Goal: Communication & Community: Participate in discussion

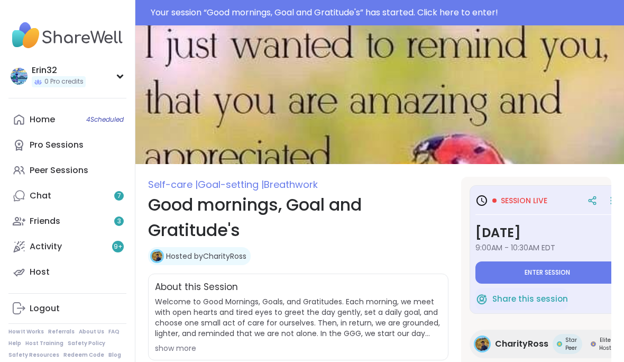
click at [539, 268] on span "Enter session" at bounding box center [546, 272] width 45 height 8
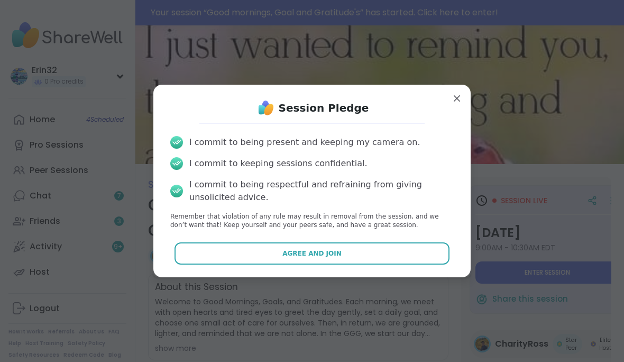
click at [435, 261] on button "Agree and Join" at bounding box center [311, 253] width 275 height 22
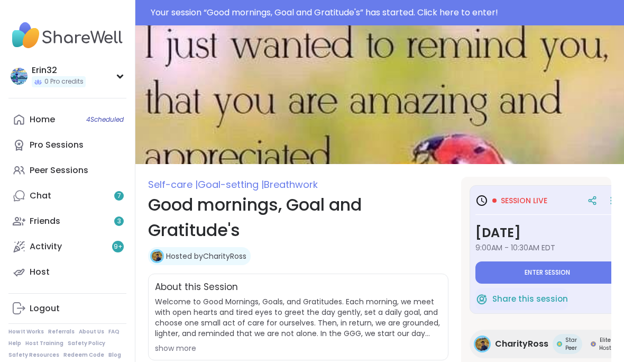
type textarea "*"
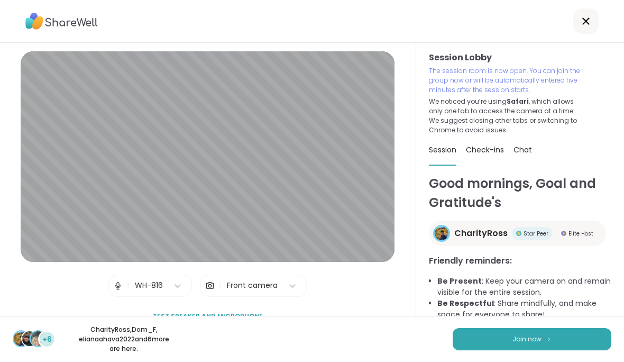
click at [555, 338] on button "Join now" at bounding box center [531, 339] width 159 height 22
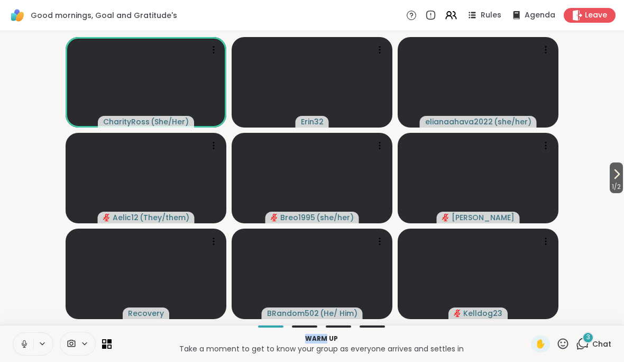
click at [30, 354] on button at bounding box center [23, 343] width 20 height 22
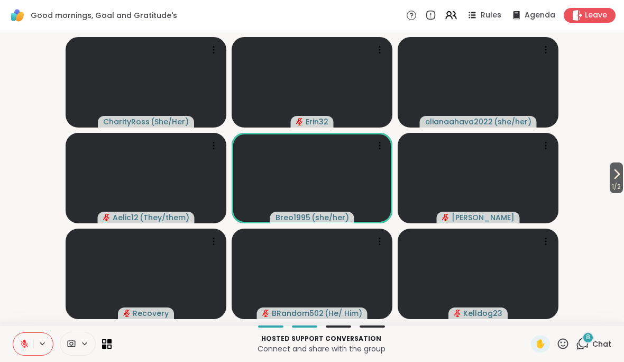
click at [603, 339] on span "Chat" at bounding box center [601, 343] width 19 height 11
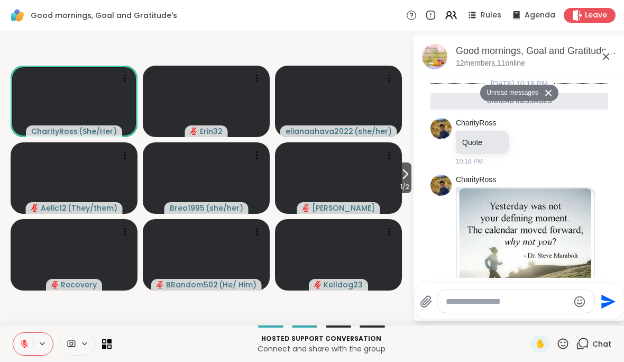
scroll to position [572, 0]
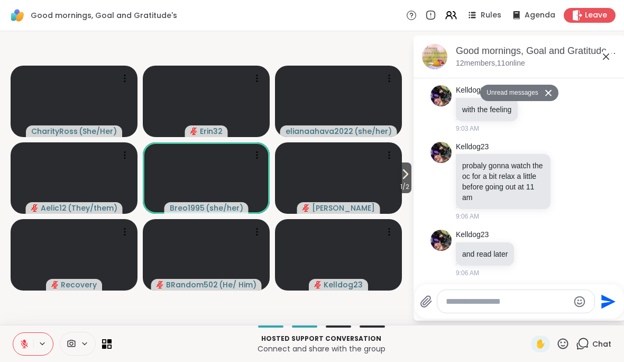
click at [611, 54] on icon at bounding box center [605, 56] width 13 height 13
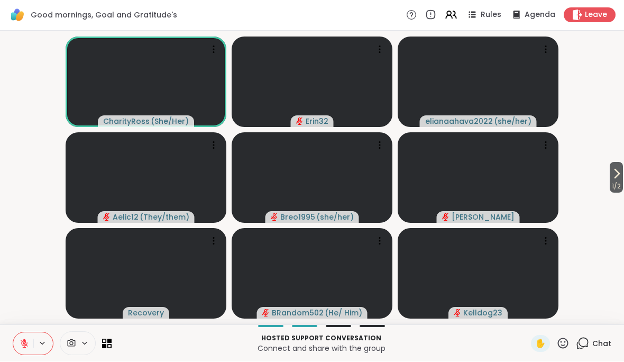
click at [15, 344] on button at bounding box center [23, 343] width 20 height 22
click at [20, 345] on icon at bounding box center [25, 344] width 10 height 10
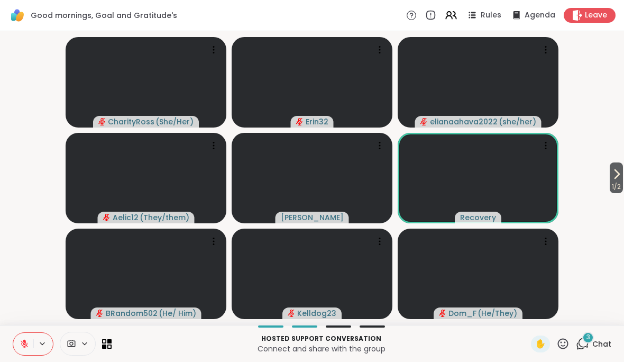
click at [232, 48] on video at bounding box center [312, 82] width 161 height 90
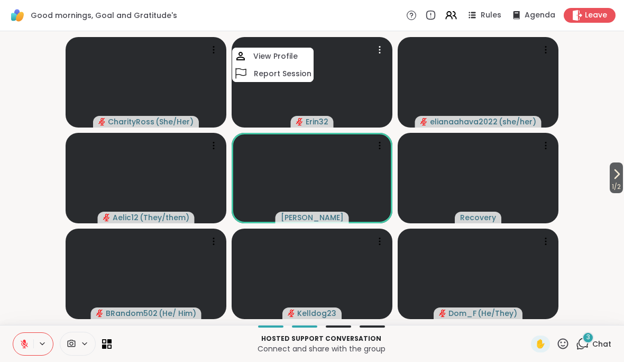
click at [14, 342] on button at bounding box center [23, 343] width 20 height 22
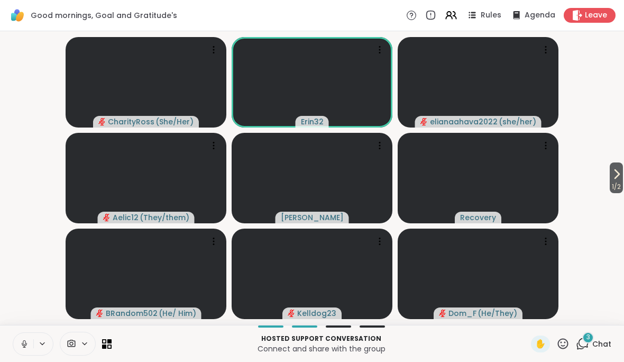
click at [15, 326] on div "Hosted support conversation Connect and share with the group ✋ 3 Chat" at bounding box center [312, 343] width 624 height 37
click at [22, 327] on div "Hosted support conversation Connect and share with the group ✋ 3 Chat" at bounding box center [312, 343] width 624 height 37
click at [14, 339] on button at bounding box center [23, 343] width 20 height 22
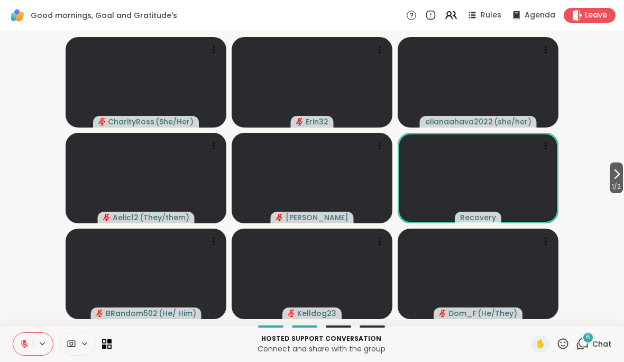
click at [592, 335] on div "6" at bounding box center [588, 337] width 12 height 12
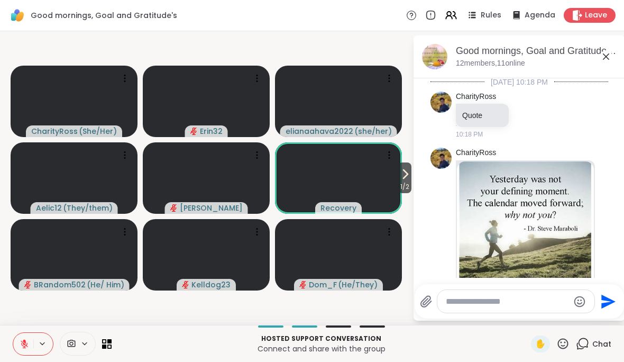
scroll to position [0, 0]
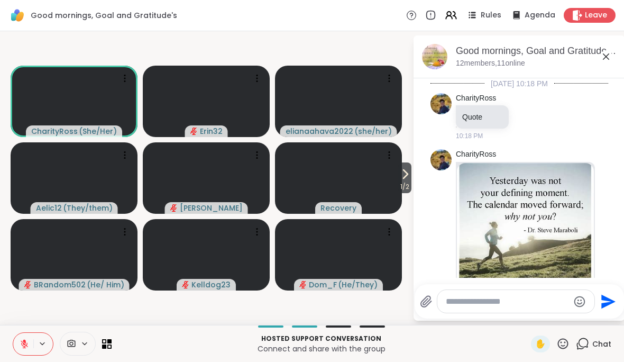
click at [615, 52] on div "Good mornings, Goal and Gratitude's , [DATE]" at bounding box center [536, 50] width 161 height 13
click at [598, 62] on div "Good mornings, Goal and Gratitude's , Sep 07 12 members, 11 online" at bounding box center [536, 56] width 161 height 24
click at [603, 61] on icon at bounding box center [605, 56] width 13 height 13
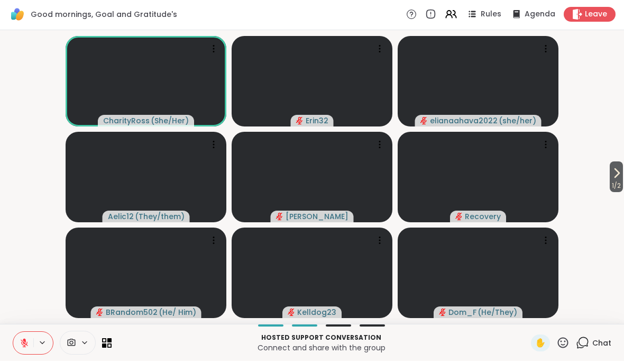
click at [588, 223] on video-player-container "1 / 2 CharityRoss ( She/Her ) Erin32 elianaahava2022 ( she/her ) Aelic12 ( They…" at bounding box center [311, 177] width 611 height 285
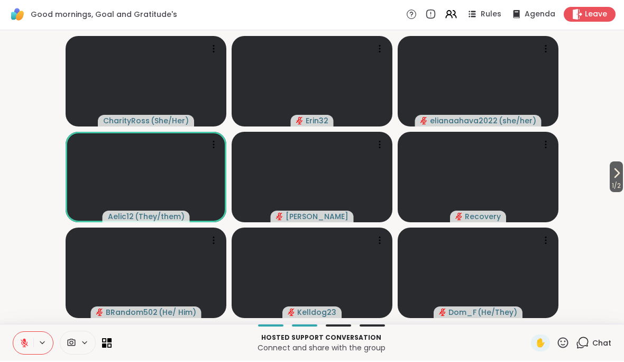
click at [598, 187] on video-player-container "1 / 2 CharityRoss ( She/Her ) Erin32 elianaahava2022 ( she/her ) Aelic12 ( They…" at bounding box center [311, 177] width 611 height 285
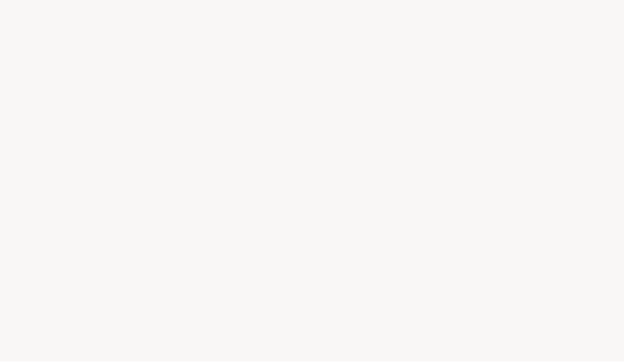
click at [623, 150] on div at bounding box center [312, 181] width 624 height 362
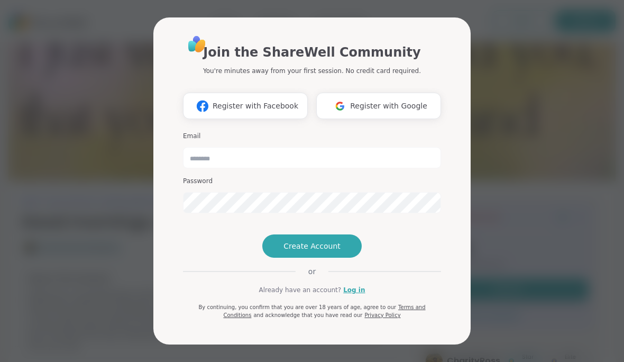
click at [270, 100] on span "Register with Facebook" at bounding box center [255, 105] width 86 height 11
click at [387, 100] on span "Register with Google" at bounding box center [388, 105] width 77 height 11
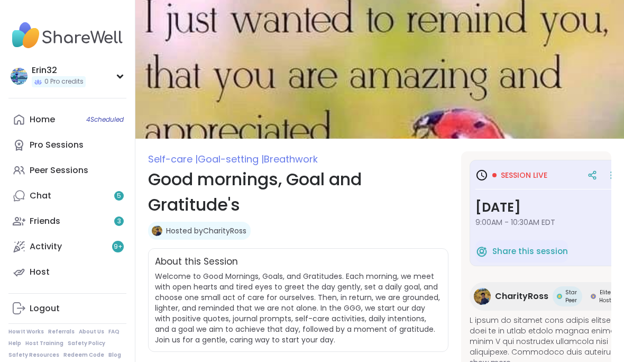
click at [526, 166] on div "Session live" at bounding box center [546, 174] width 143 height 19
click at [544, 220] on span "9:00AM - 10:30AM EDT" at bounding box center [546, 222] width 143 height 11
click at [545, 210] on h3 "[DATE]" at bounding box center [546, 207] width 143 height 19
click at [292, 162] on span "Breathwork" at bounding box center [291, 158] width 54 height 13
click at [302, 162] on span "Breathwork" at bounding box center [291, 158] width 54 height 13
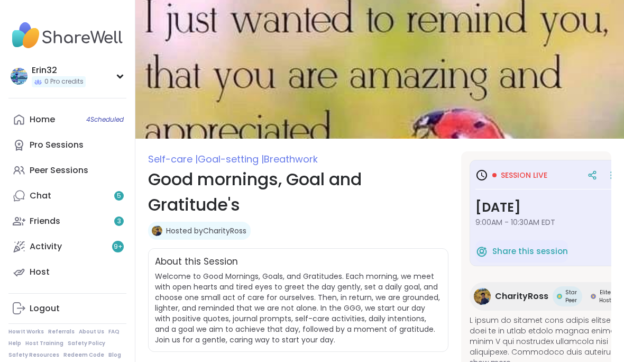
click at [294, 160] on span "Breathwork" at bounding box center [291, 158] width 54 height 13
click at [288, 160] on span "Breathwork" at bounding box center [291, 158] width 54 height 13
click at [283, 163] on span "Breathwork" at bounding box center [291, 158] width 54 height 13
click at [248, 161] on span "Goal-setting |" at bounding box center [231, 158] width 66 height 13
click at [108, 124] on link "Home 4 Scheduled" at bounding box center [67, 119] width 118 height 25
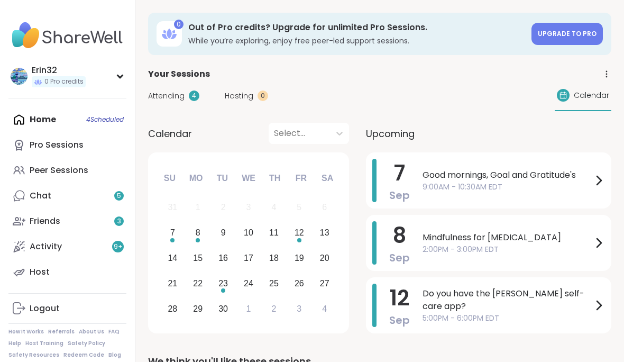
click at [550, 178] on span "Good mornings, Goal and Gratitude's" at bounding box center [507, 175] width 170 height 13
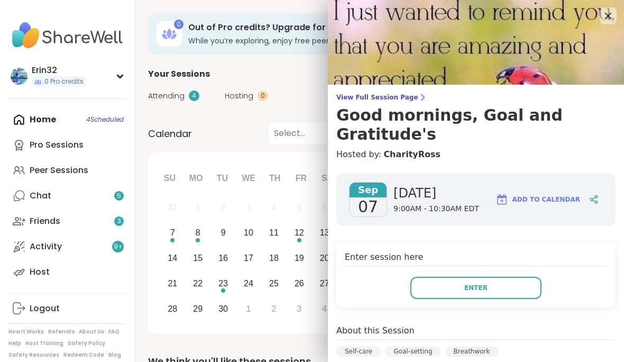
click at [533, 291] on button "Enter" at bounding box center [475, 287] width 131 height 22
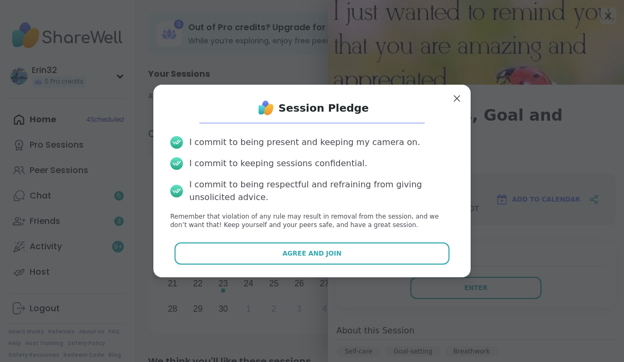
click at [441, 259] on button "Agree and Join" at bounding box center [311, 253] width 275 height 22
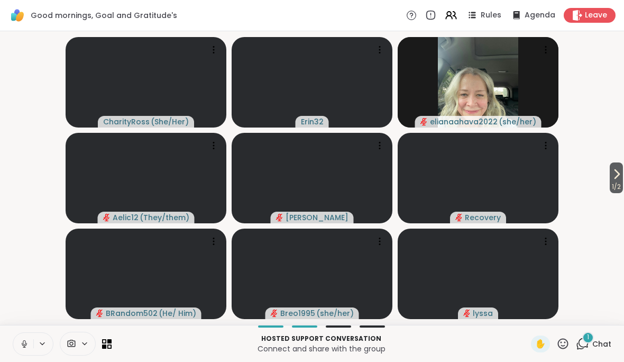
click at [588, 341] on span "1" at bounding box center [588, 336] width 2 height 9
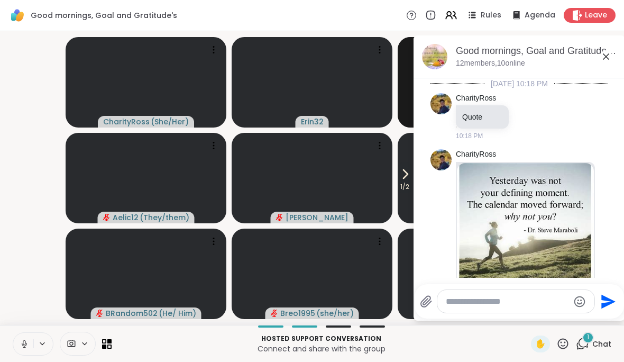
click at [591, 338] on div "1 Chat" at bounding box center [593, 343] width 35 height 17
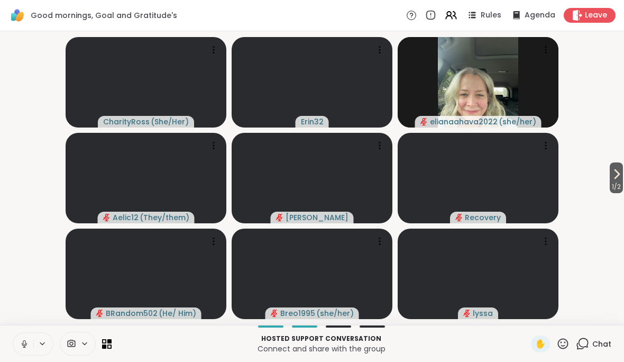
click at [597, 341] on span "Chat" at bounding box center [601, 343] width 19 height 11
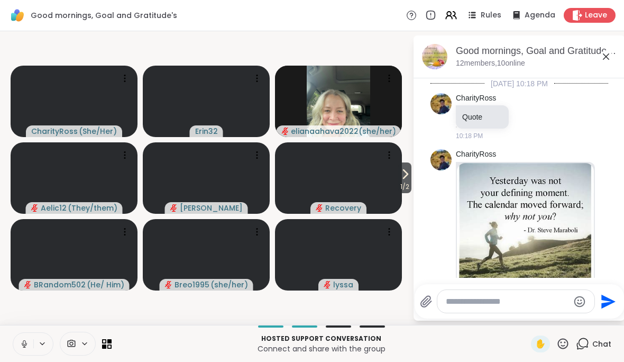
scroll to position [1305, 0]
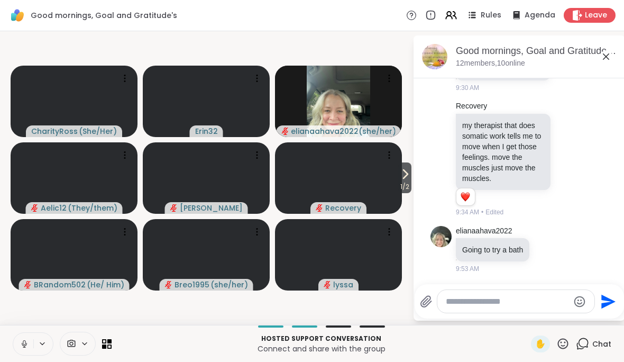
click at [607, 59] on icon at bounding box center [605, 56] width 13 height 13
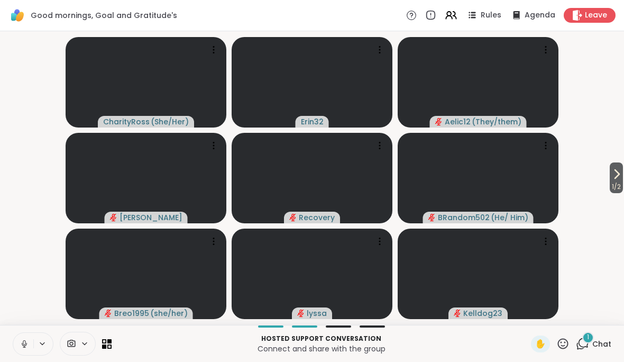
click at [595, 342] on span "Chat" at bounding box center [601, 343] width 19 height 11
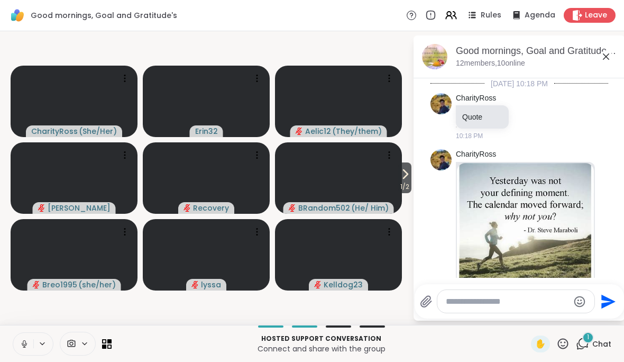
scroll to position [1396, 0]
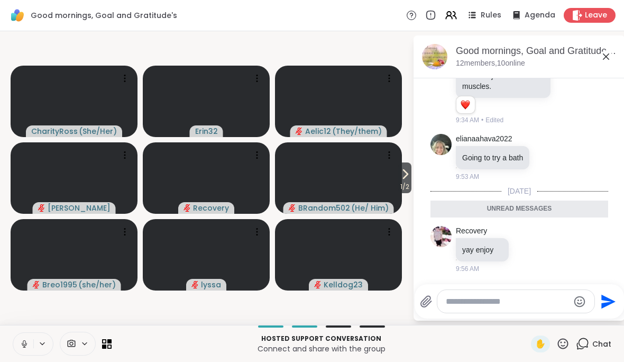
click at [610, 56] on icon at bounding box center [605, 56] width 13 height 13
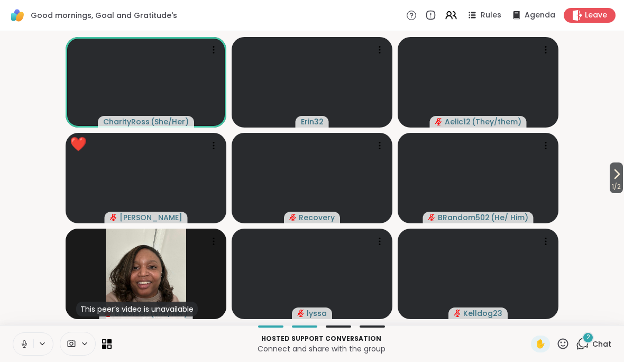
click at [613, 335] on div "Hosted support conversation Connect and share with the group ✋ 2 Chat" at bounding box center [312, 343] width 624 height 37
click at [613, 333] on div "Hosted support conversation Connect and share with the group ✋ 2 Chat" at bounding box center [312, 343] width 624 height 37
click at [609, 335] on div "2 Chat" at bounding box center [593, 343] width 35 height 17
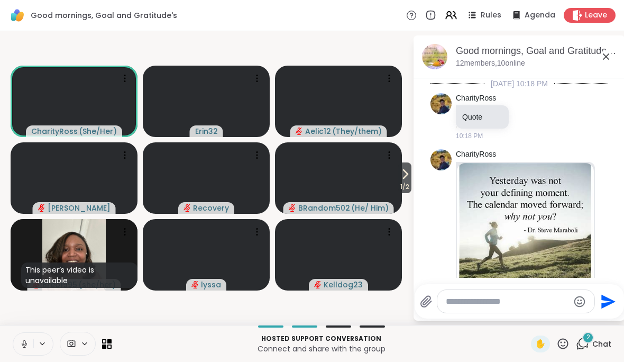
scroll to position [1618, 0]
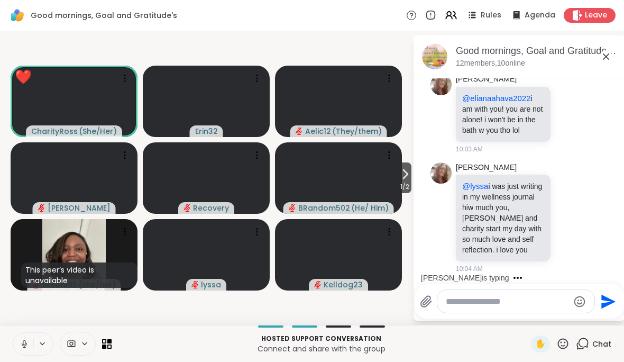
click at [608, 60] on icon at bounding box center [605, 56] width 13 height 13
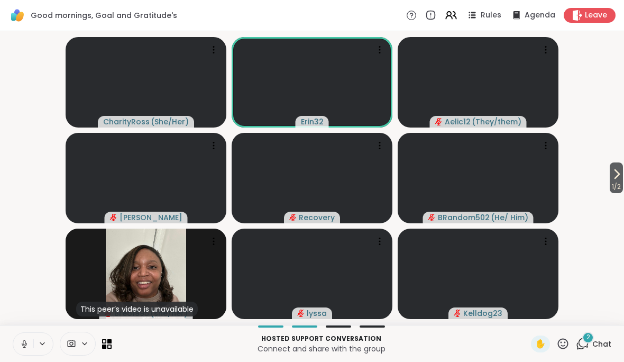
click at [606, 330] on div "Hosted support conversation Connect and share with the group ✋ 2 Chat" at bounding box center [312, 343] width 624 height 37
click at [601, 323] on div "1 / 2 CharityRoss ( She/Her ) Erin32 Aelic12 ( They/them ) [PERSON_NAME] Recove…" at bounding box center [312, 177] width 624 height 293
click at [600, 318] on video-player-container "1 / 2 CharityRoss ( She/Her ) Erin32 Aelic12 ( They/them ) [PERSON_NAME] Recove…" at bounding box center [311, 177] width 611 height 285
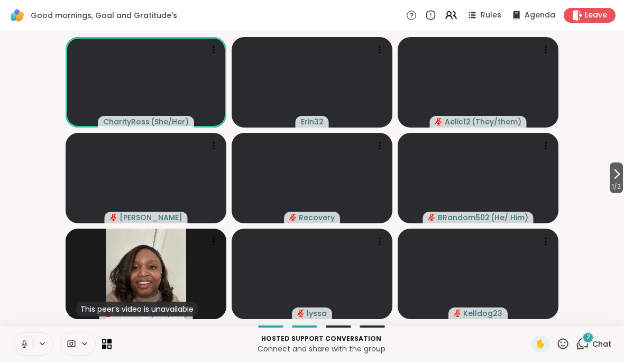
click at [604, 338] on span "Chat" at bounding box center [601, 343] width 19 height 11
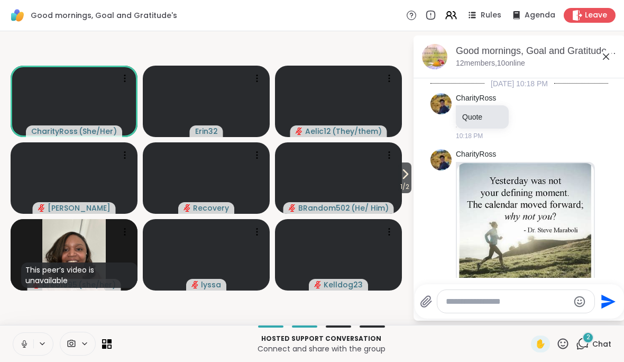
scroll to position [1826, 0]
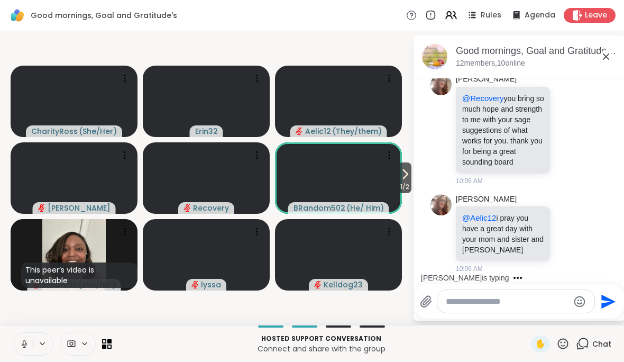
click at [612, 55] on icon at bounding box center [605, 56] width 13 height 13
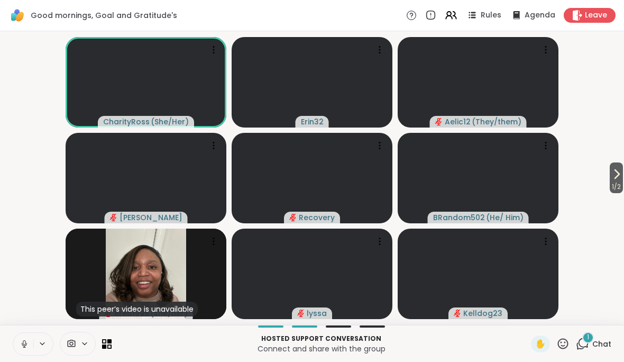
click at [599, 339] on span "Chat" at bounding box center [601, 343] width 19 height 11
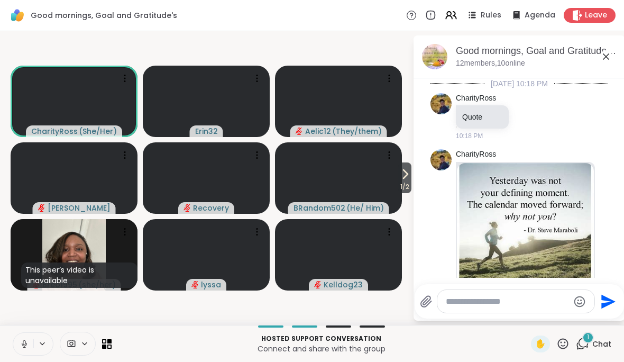
scroll to position [1903, 0]
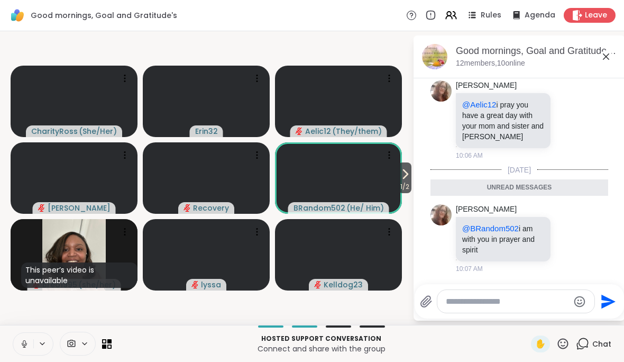
click at [610, 58] on icon at bounding box center [605, 56] width 13 height 13
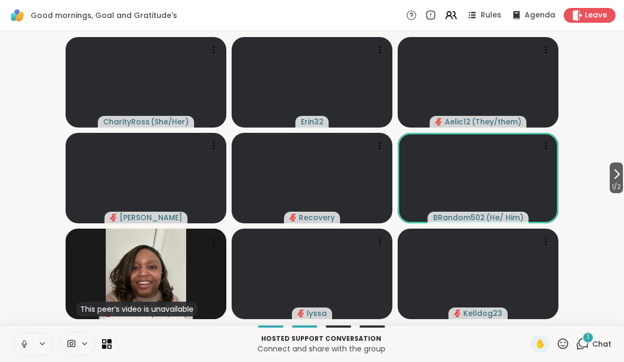
click at [606, 335] on div "1 Chat" at bounding box center [593, 343] width 35 height 17
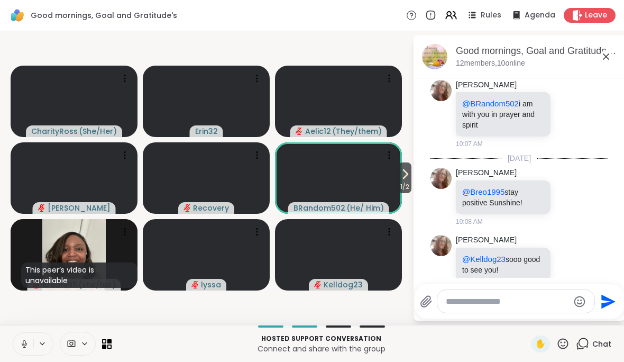
scroll to position [2011, 0]
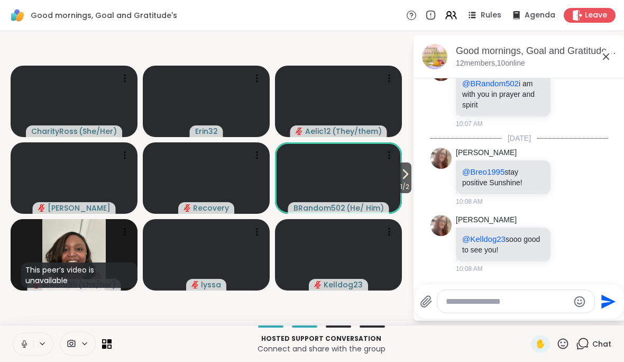
click at [610, 54] on icon at bounding box center [605, 56] width 13 height 13
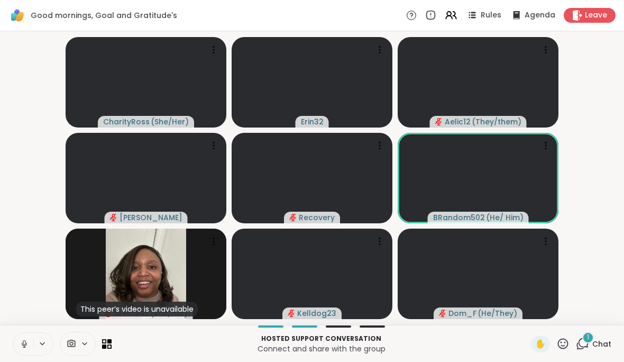
click at [594, 337] on div "1" at bounding box center [588, 337] width 12 height 12
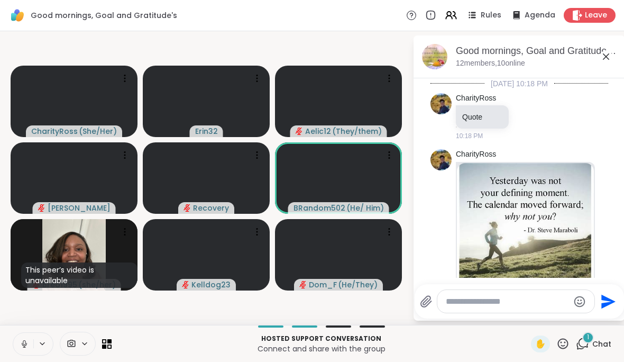
scroll to position [2128, 0]
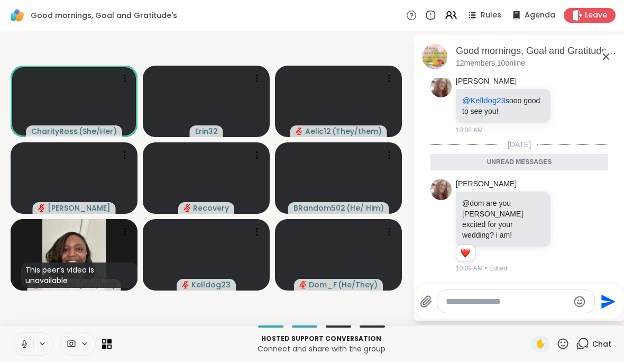
click at [604, 59] on icon at bounding box center [605, 56] width 13 height 13
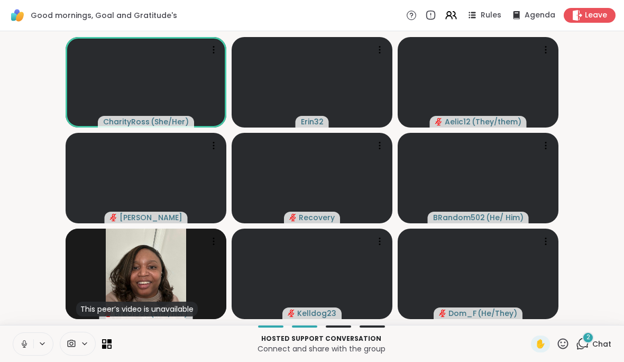
click at [602, 339] on span "Chat" at bounding box center [601, 343] width 19 height 11
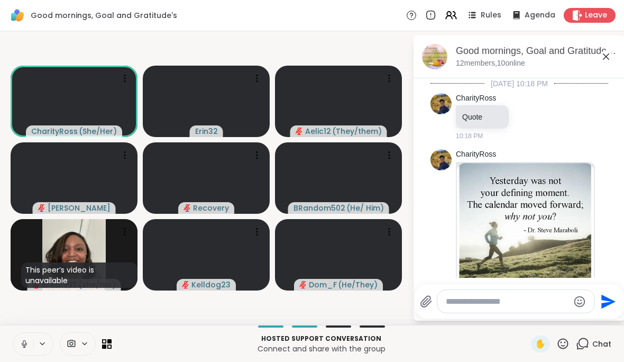
scroll to position [2335, 0]
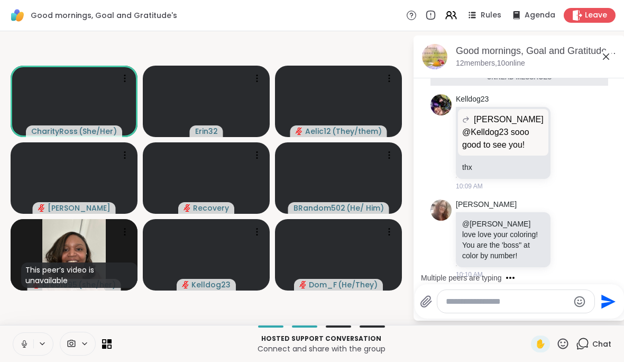
click at [608, 57] on icon at bounding box center [605, 56] width 13 height 13
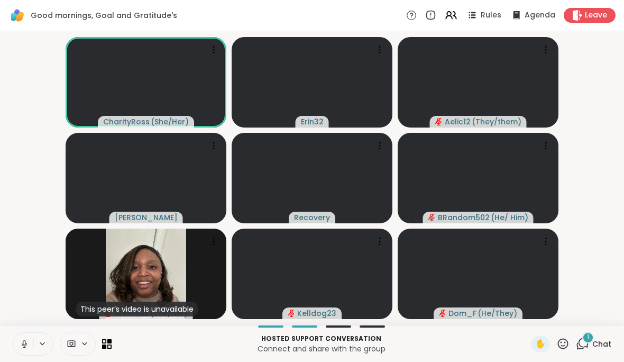
click at [596, 335] on div "1 Chat" at bounding box center [593, 343] width 35 height 17
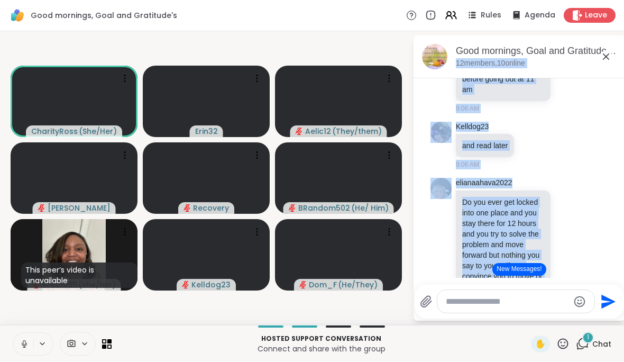
scroll to position [654, 0]
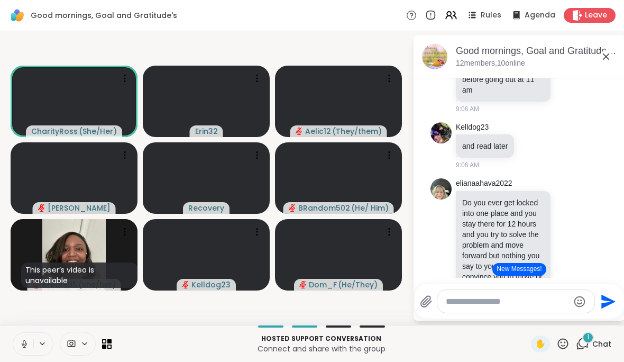
click at [612, 57] on icon at bounding box center [605, 56] width 13 height 13
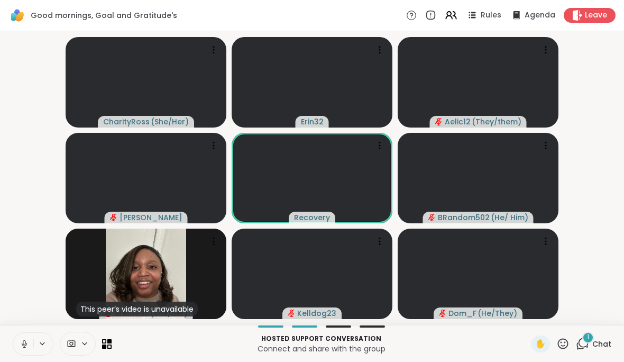
click at [603, 330] on div "Hosted support conversation Connect and share with the group ✋ 1 Chat" at bounding box center [312, 343] width 624 height 37
click at [603, 337] on div "1 Chat" at bounding box center [593, 343] width 35 height 17
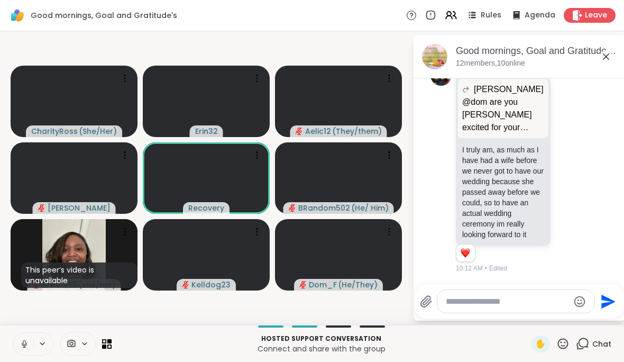
scroll to position [2659, 0]
click at [623, 22] on div "Good mornings, Goal and Gratitude's Rules Agenda Leave" at bounding box center [312, 15] width 624 height 31
click at [614, 46] on div "Good mornings, Goal and Gratitude's , [DATE]" at bounding box center [536, 50] width 161 height 13
click at [607, 57] on icon at bounding box center [605, 56] width 13 height 13
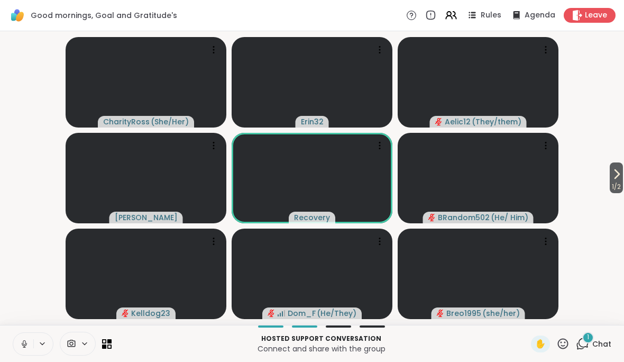
click at [615, 333] on div "Hosted support conversation Connect and share with the group ✋ 1 Chat" at bounding box center [312, 343] width 624 height 37
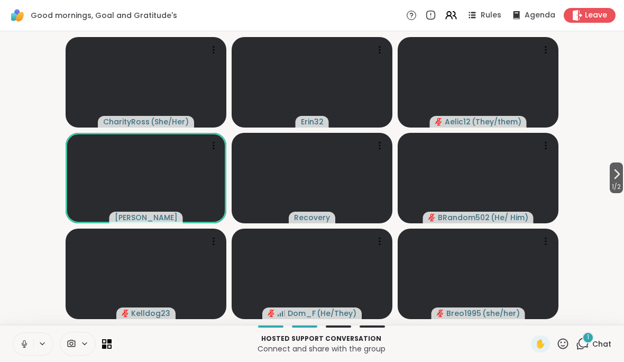
click at [614, 335] on div "Hosted support conversation Connect and share with the group ✋ 1 Chat" at bounding box center [312, 343] width 624 height 37
click at [598, 338] on span "Chat" at bounding box center [601, 343] width 19 height 11
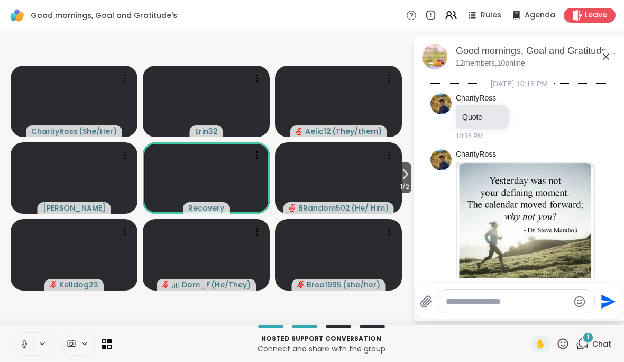
scroll to position [2729, 0]
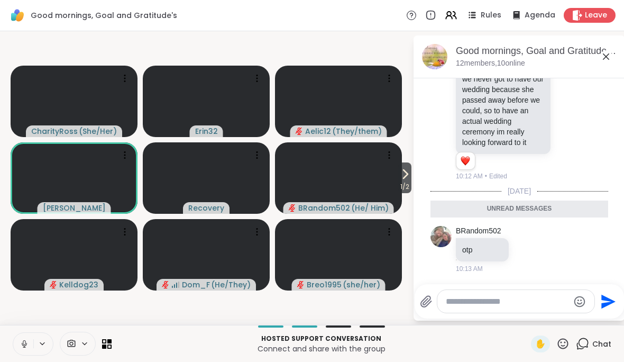
click at [607, 48] on div "Good mornings, Goal and Gratitude's , [DATE]" at bounding box center [536, 50] width 161 height 13
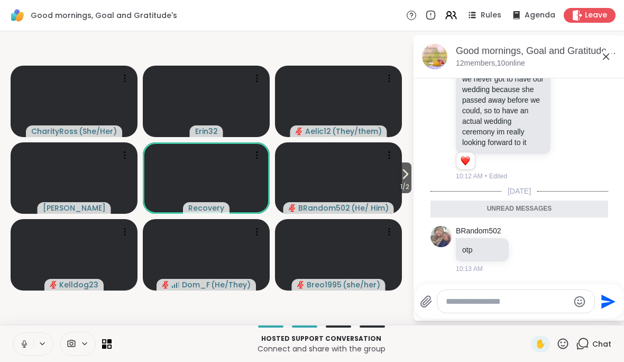
click at [607, 62] on icon at bounding box center [605, 56] width 13 height 13
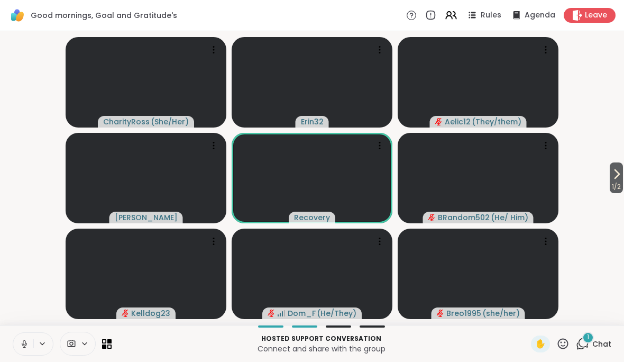
click at [597, 338] on span "Chat" at bounding box center [601, 343] width 19 height 11
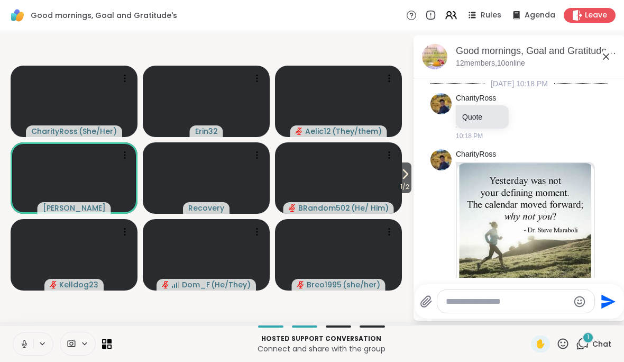
scroll to position [2807, 0]
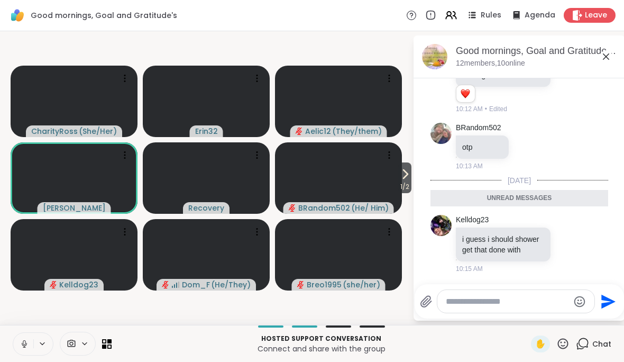
click at [616, 52] on div "Good mornings, Goal and Gratitude's , [DATE] members, 10 online" at bounding box center [518, 56] width 211 height 43
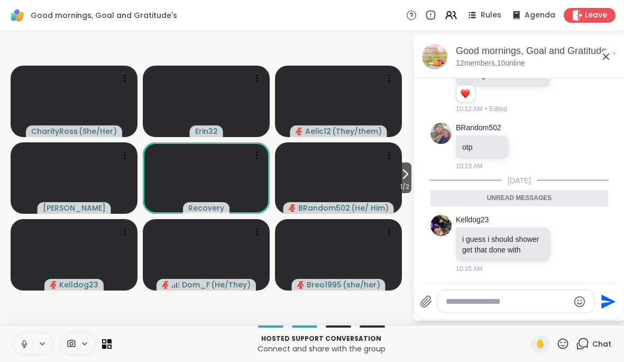
click at [603, 55] on icon at bounding box center [605, 56] width 13 height 13
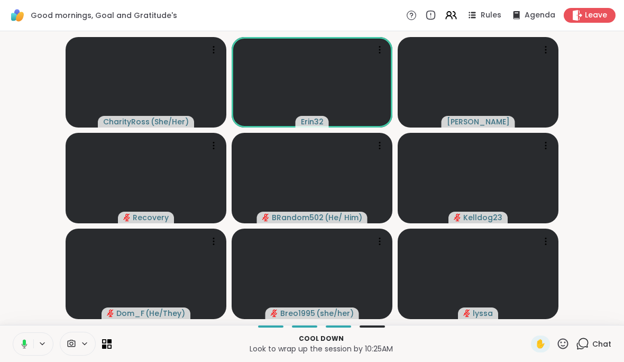
click at [604, 92] on video-player-container "CharityRoss ( She/Her ) Erin32 [PERSON_NAME] Recovery BRandom502 ( He/ Him ) Ke…" at bounding box center [311, 177] width 611 height 285
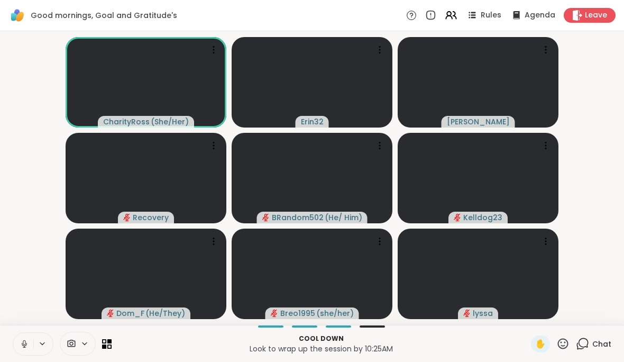
click at [622, 2] on div "Good mornings, Goal and Gratitude's Rules Agenda Leave" at bounding box center [312, 15] width 624 height 31
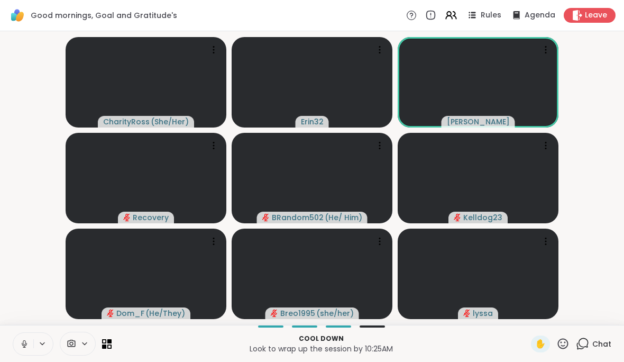
click at [607, 18] on span "Leave" at bounding box center [596, 15] width 22 height 11
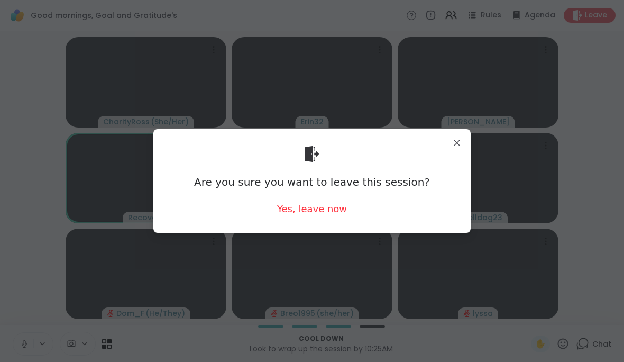
click at [337, 215] on div "Yes, leave now" at bounding box center [312, 208] width 70 height 13
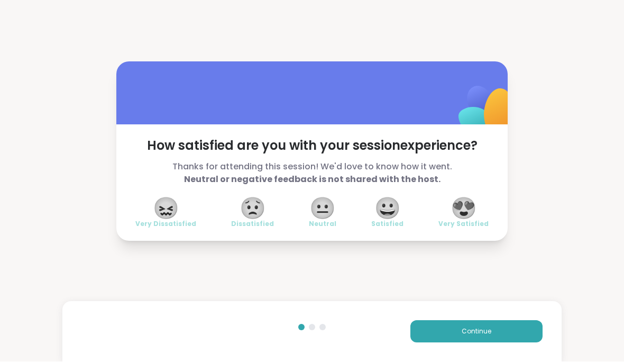
click at [472, 208] on span "😍" at bounding box center [463, 208] width 26 height 19
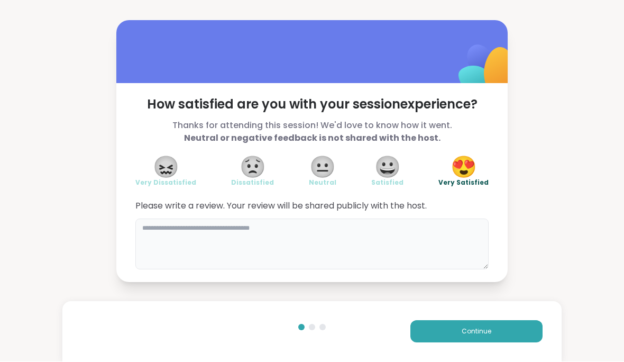
click at [450, 245] on textarea at bounding box center [311, 244] width 353 height 51
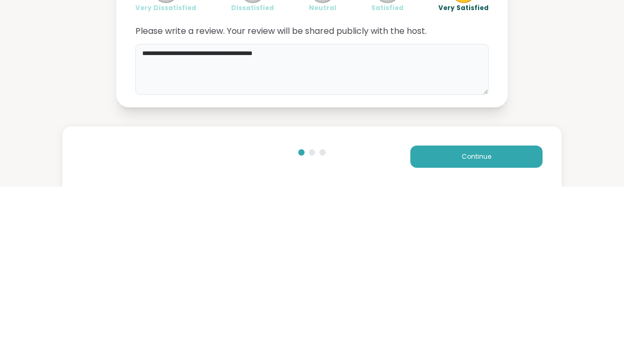
type textarea "**********"
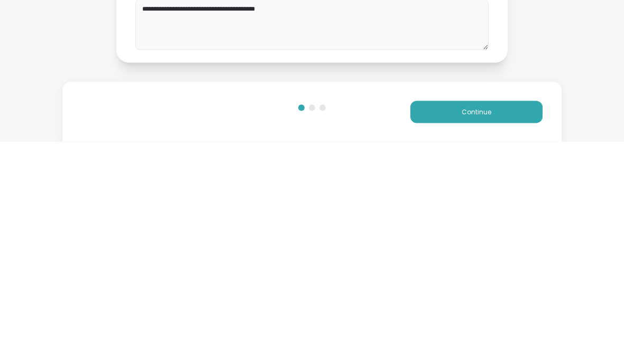
scroll to position [1, 0]
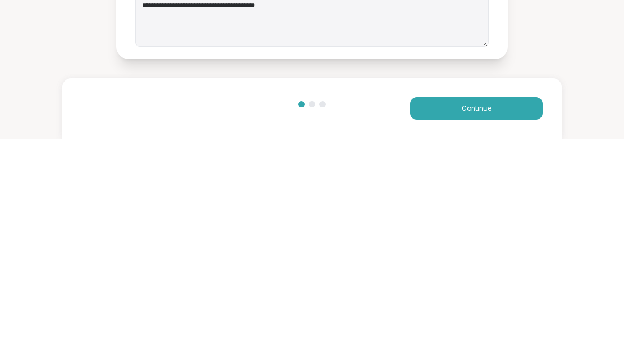
click at [504, 320] on button "Continue" at bounding box center [476, 331] width 132 height 22
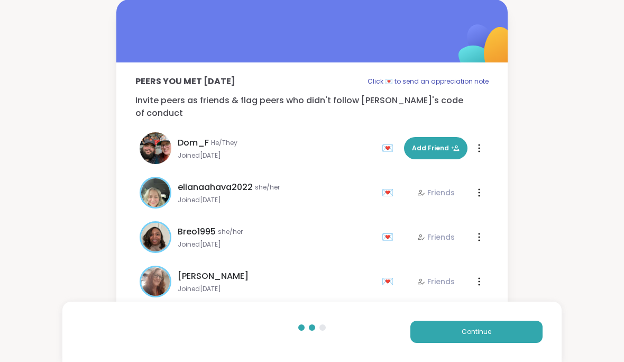
click at [448, 141] on button "Add Friend" at bounding box center [435, 148] width 63 height 22
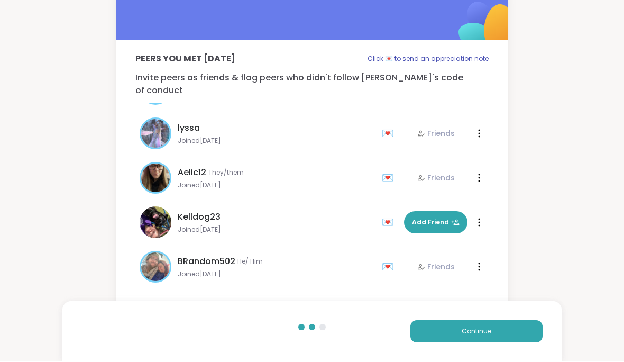
scroll to position [172, 0]
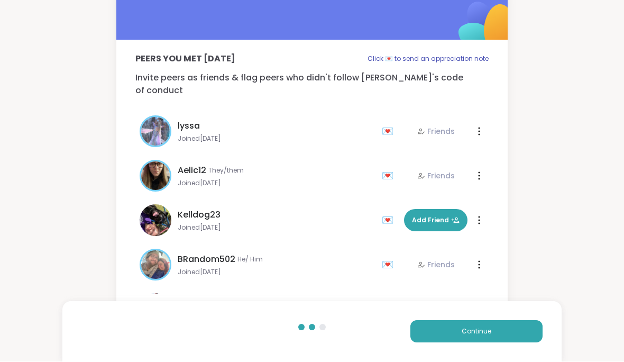
click at [470, 327] on span "Continue" at bounding box center [476, 332] width 30 height 10
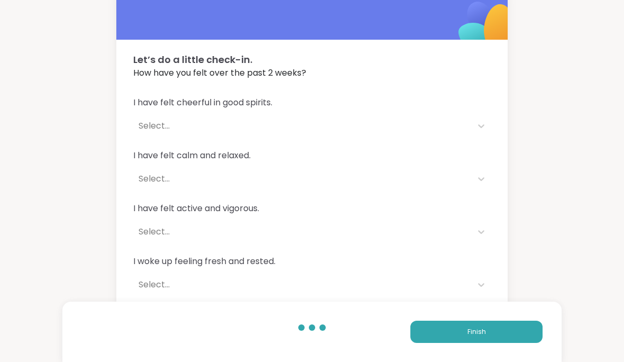
click at [480, 92] on div "I have felt cheerful in good spirits. Select... I have felt calm and relaxed. S…" at bounding box center [311, 222] width 391 height 277
click at [481, 123] on icon at bounding box center [481, 126] width 11 height 11
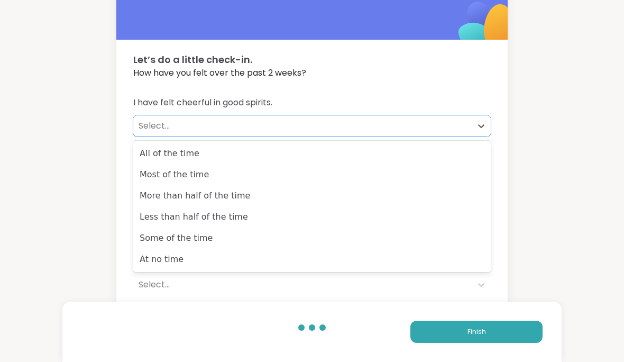
click at [436, 158] on div "All of the time" at bounding box center [311, 153] width 357 height 21
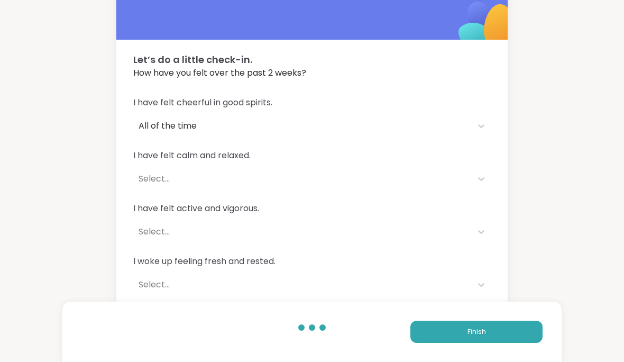
click at [488, 163] on div "I have felt calm and relaxed. Select..." at bounding box center [311, 169] width 357 height 40
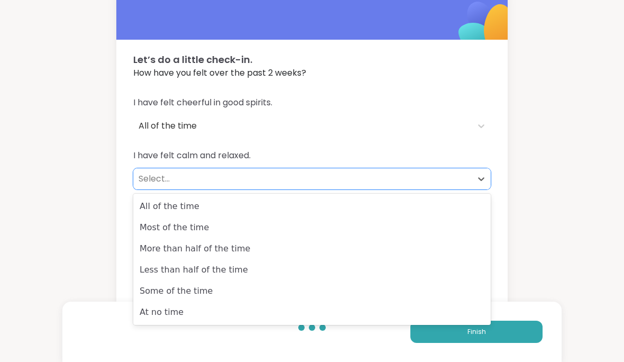
click at [448, 239] on div "More than half of the time" at bounding box center [311, 248] width 357 height 21
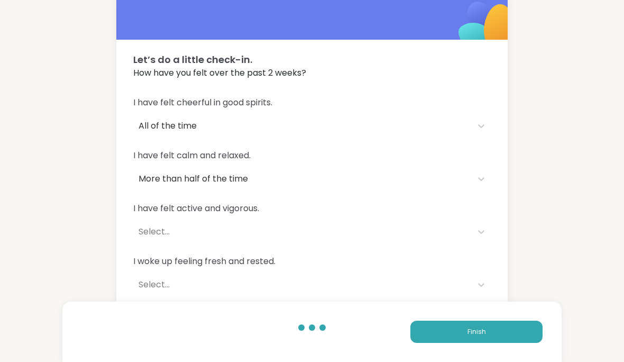
click at [491, 224] on div "I have felt cheerful in good spirits. All of the time I have felt calm and rela…" at bounding box center [311, 222] width 391 height 277
click at [502, 219] on div "I have felt cheerful in good spirits. All of the time I have felt calm and rela…" at bounding box center [311, 222] width 391 height 277
click at [503, 216] on div "I have felt cheerful in good spirits. All of the time I have felt calm and rela…" at bounding box center [311, 222] width 391 height 277
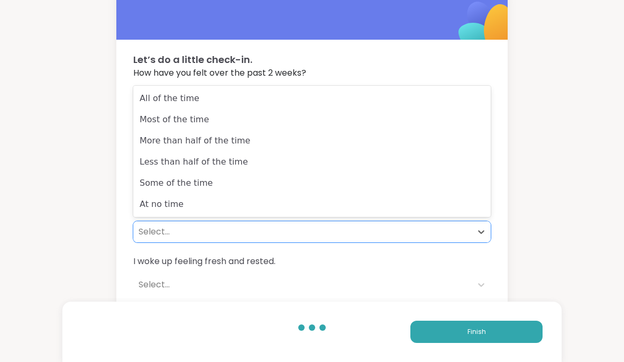
click at [447, 178] on div "Some of the time" at bounding box center [311, 182] width 357 height 21
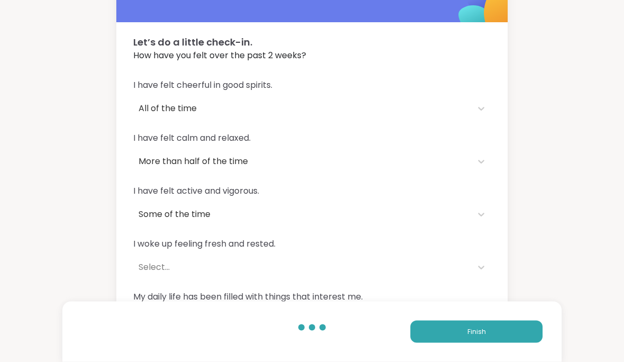
scroll to position [40, 0]
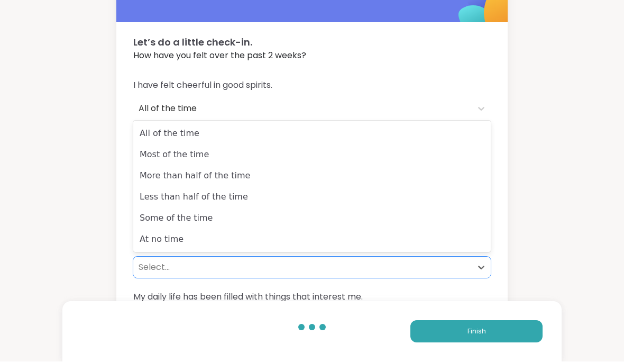
click at [430, 179] on div "More than half of the time" at bounding box center [311, 175] width 357 height 21
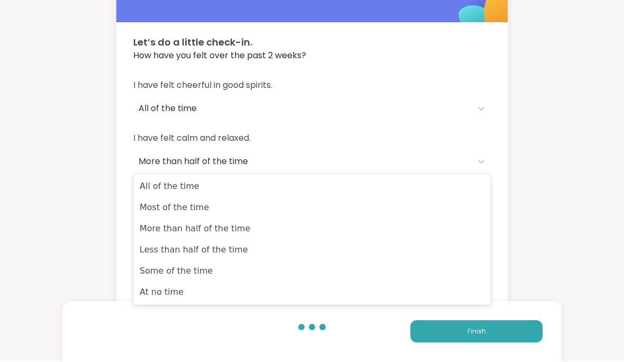
click at [432, 188] on div "All of the time" at bounding box center [311, 186] width 357 height 21
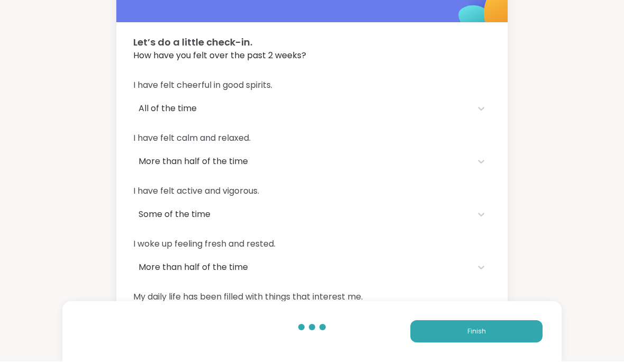
click at [457, 342] on button "Finish" at bounding box center [476, 331] width 132 height 22
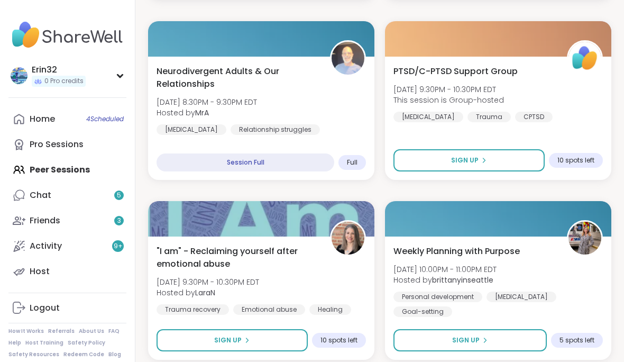
scroll to position [3003, 0]
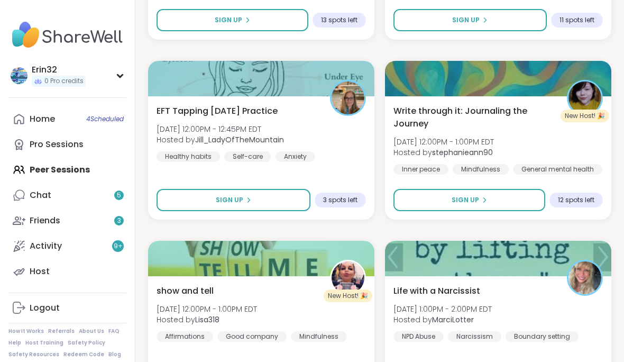
scroll to position [4762, 0]
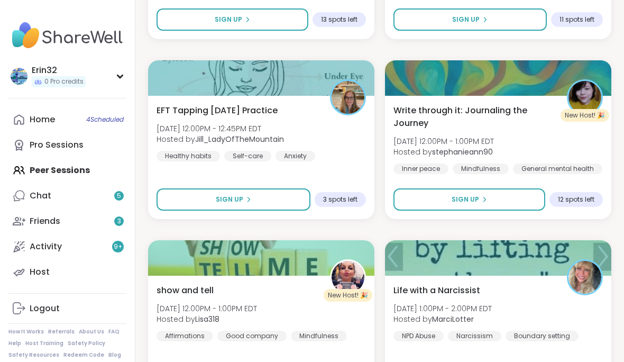
click at [511, 203] on button "Sign Up" at bounding box center [469, 199] width 152 height 22
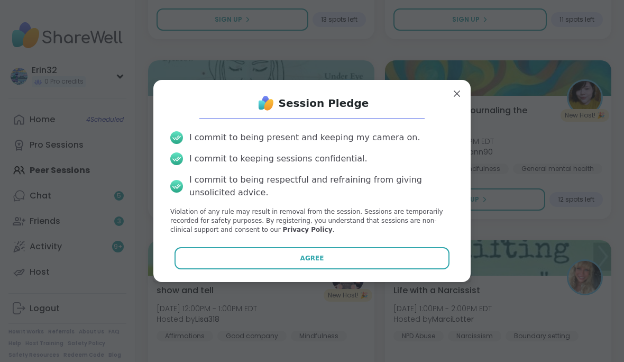
click at [433, 269] on button "Agree" at bounding box center [311, 258] width 275 height 22
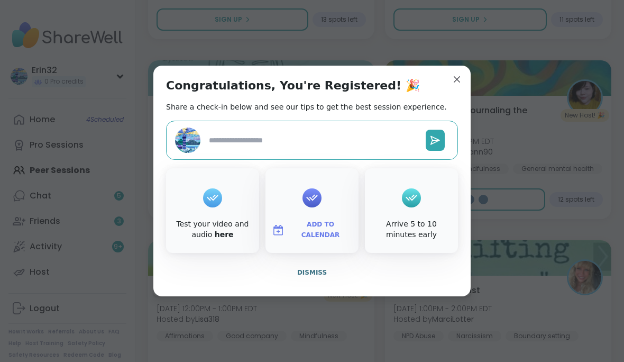
type textarea "*"
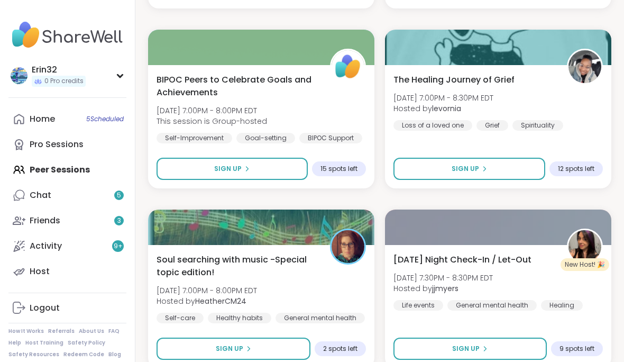
scroll to position [6238, 0]
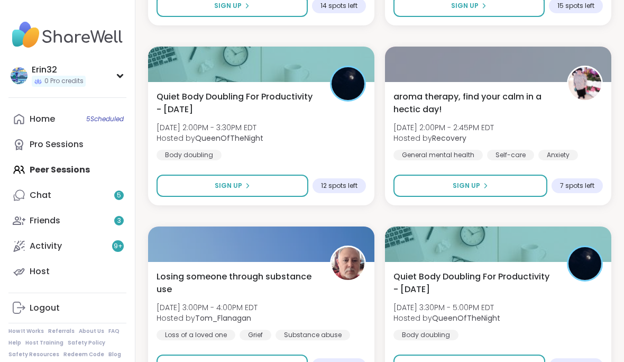
scroll to position [9473, 0]
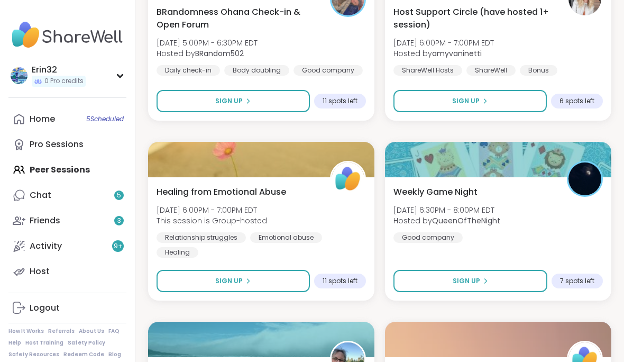
scroll to position [9892, 0]
click at [496, 274] on button "Sign Up" at bounding box center [470, 281] width 154 height 22
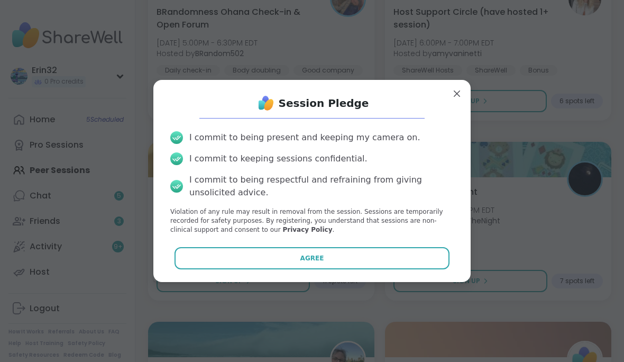
click at [448, 269] on button "Agree" at bounding box center [311, 258] width 275 height 22
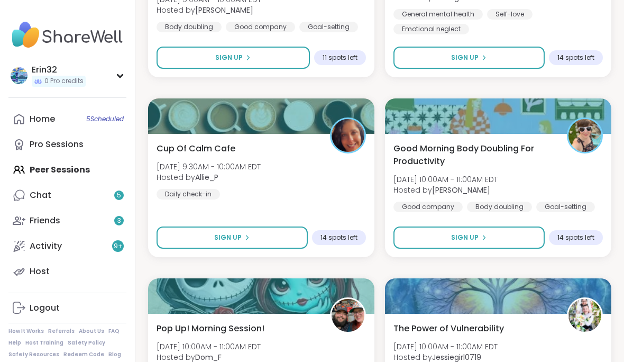
scroll to position [12104, 0]
